Goal: Task Accomplishment & Management: Manage account settings

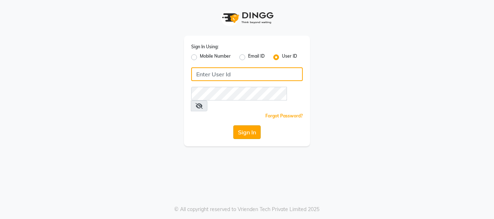
type input "beautibox"
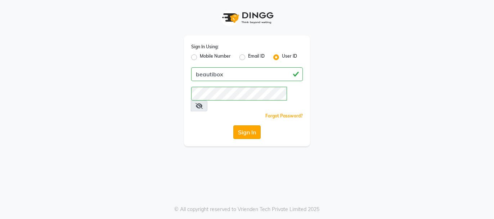
click at [249, 125] on button "Sign In" at bounding box center [246, 132] width 27 height 14
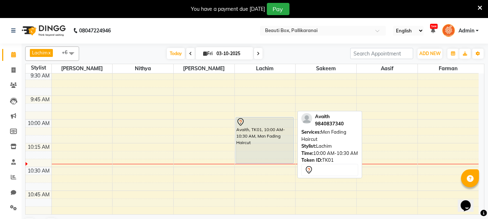
scroll to position [180, 0]
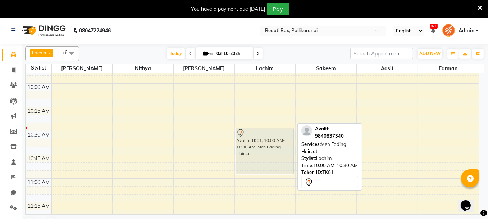
drag, startPoint x: 255, startPoint y: 87, endPoint x: 253, endPoint y: 135, distance: 48.6
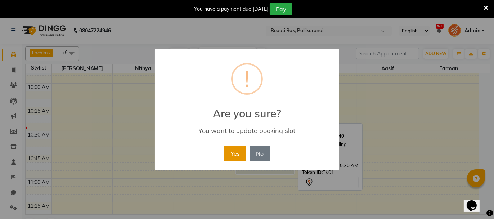
click at [235, 152] on button "Yes" at bounding box center [235, 153] width 22 height 16
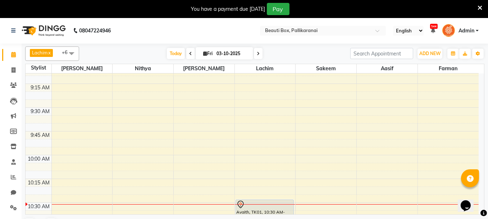
scroll to position [108, 0]
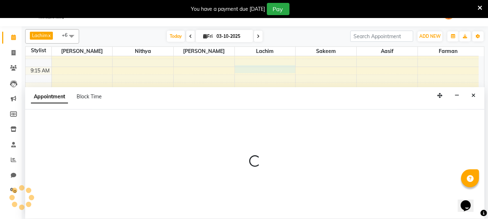
scroll to position [18, 0]
select select "9763"
select select "555"
select select "tentative"
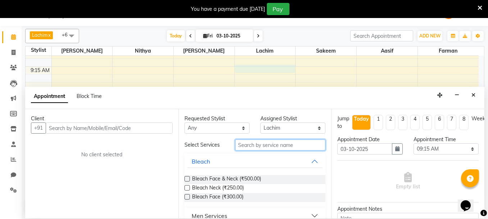
click at [267, 146] on input "text" at bounding box center [280, 144] width 91 height 11
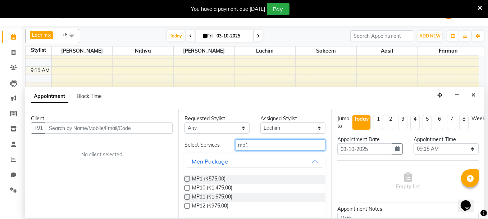
type input "mp1"
click at [187, 176] on label at bounding box center [187, 178] width 5 height 5
click at [187, 177] on input "checkbox" at bounding box center [187, 179] width 5 height 5
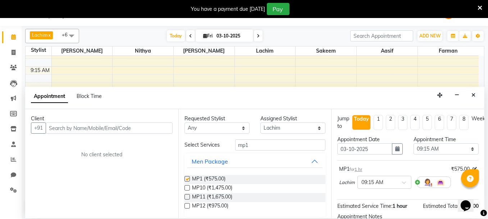
checkbox input "false"
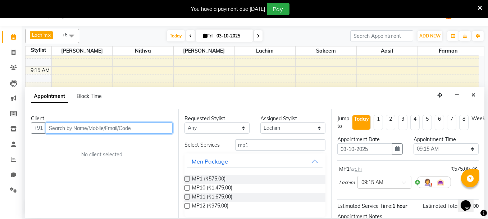
click at [144, 127] on input "text" at bounding box center [109, 127] width 127 height 11
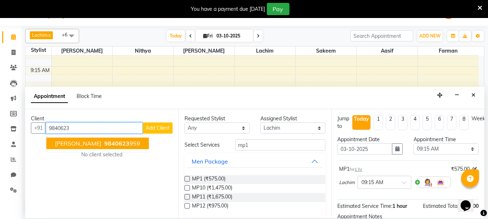
click at [104, 142] on span "9840623" at bounding box center [116, 143] width 25 height 7
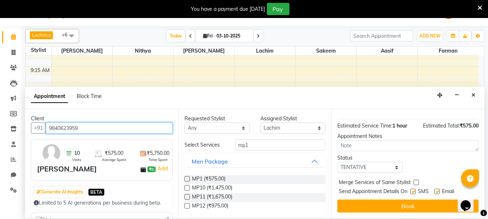
scroll to position [85, 0]
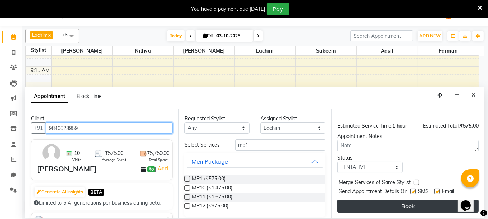
type input "9840623959"
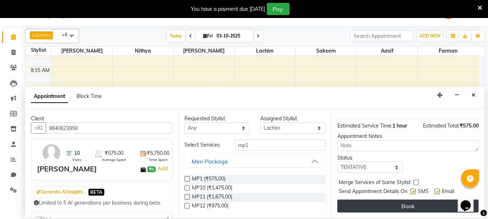
click at [413, 200] on button "Book" at bounding box center [408, 205] width 141 height 13
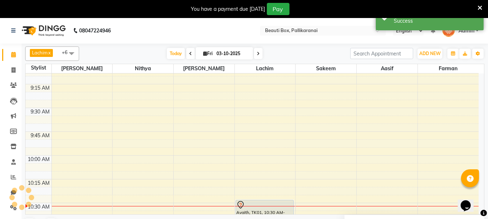
scroll to position [0, 0]
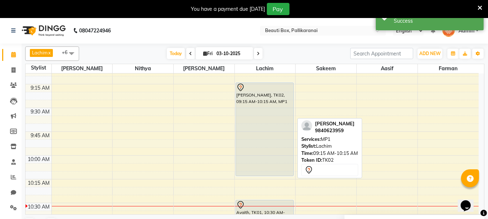
click at [259, 148] on div "[PERSON_NAME], TK02, 09:15 AM-10:15 AM, MP1" at bounding box center [265, 129] width 58 height 93
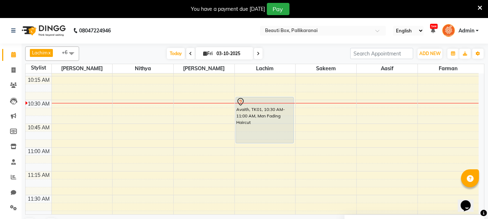
scroll to position [216, 0]
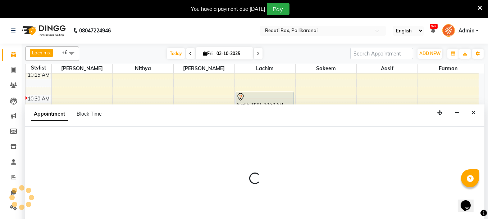
scroll to position [18, 0]
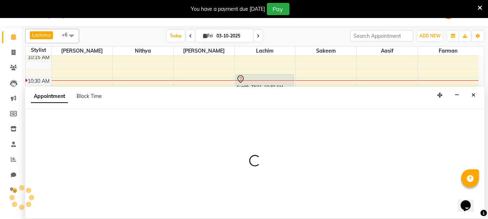
select select "86603"
select select "660"
select select "tentative"
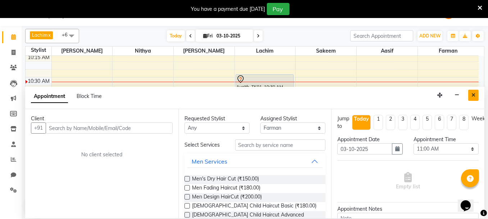
click at [475, 93] on icon "Close" at bounding box center [474, 94] width 4 height 5
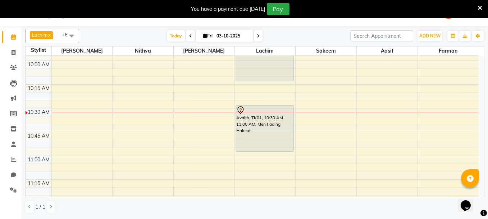
scroll to position [108, 0]
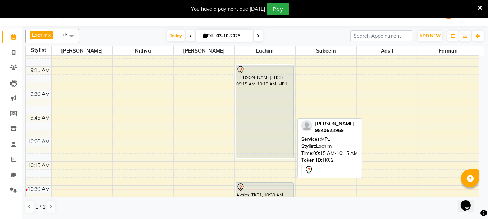
click at [272, 114] on div "[PERSON_NAME], TK02, 09:15 AM-10:15 AM, MP1" at bounding box center [265, 111] width 58 height 93
select select "7"
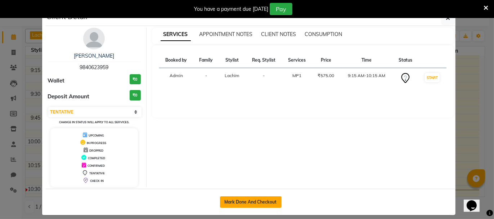
click at [245, 199] on button "Mark Done And Checkout" at bounding box center [251, 202] width 62 height 12
select select "service"
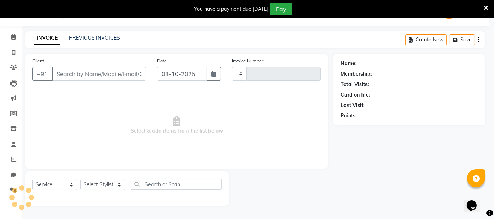
type input "2922"
select select "11"
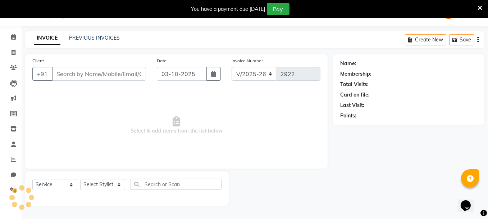
type input "9840623959"
select select "9763"
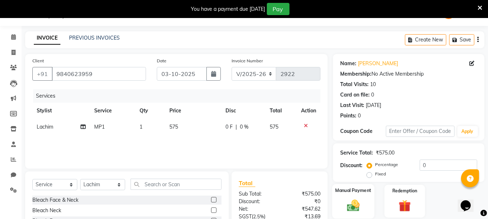
click at [366, 213] on div "Manual Payment" at bounding box center [354, 201] width 42 height 34
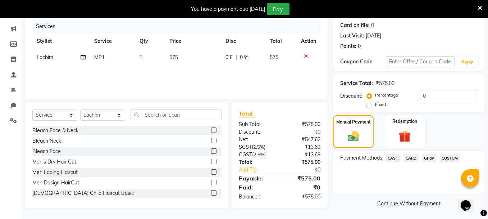
click at [427, 156] on span "GPay" at bounding box center [429, 158] width 15 height 8
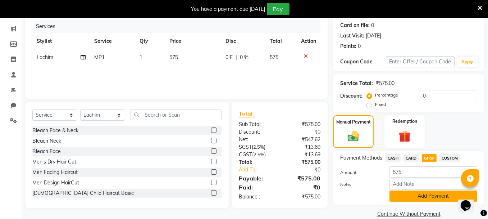
click at [420, 195] on button "Add Payment" at bounding box center [434, 195] width 88 height 11
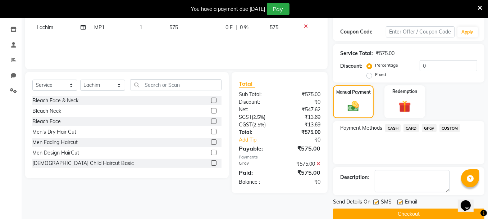
scroll to position [128, 0]
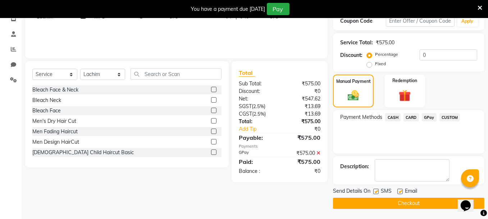
click at [421, 200] on button "Checkout" at bounding box center [409, 203] width 152 height 11
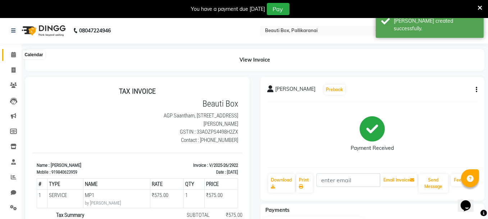
click at [11, 54] on icon at bounding box center [13, 54] width 5 height 5
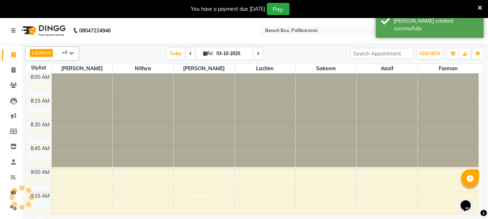
scroll to position [188, 0]
